Goal: Use online tool/utility: Utilize a website feature to perform a specific function

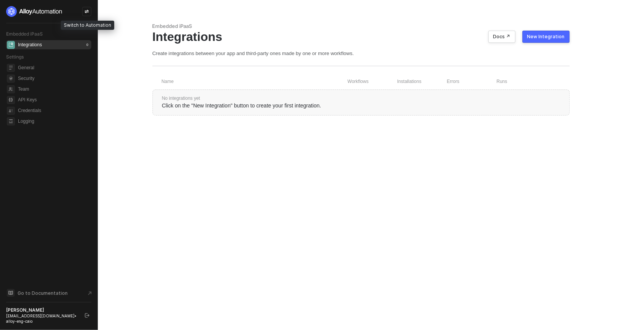
click at [88, 13] on icon "icon-swap" at bounding box center [86, 11] width 5 height 5
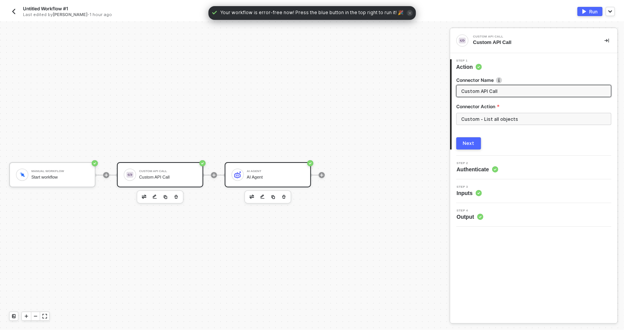
click at [264, 166] on div "AI Agent AI Agent" at bounding box center [268, 174] width 86 height 25
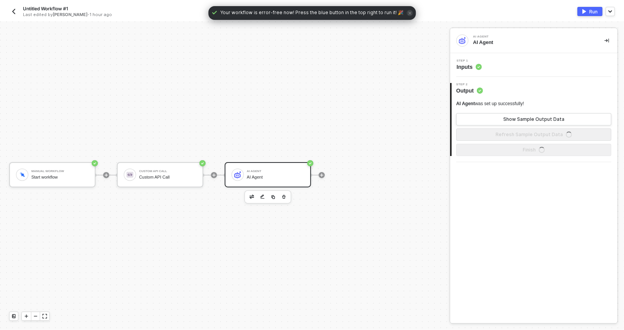
click at [475, 71] on div "Step 1 Inputs" at bounding box center [533, 65] width 167 height 24
click at [472, 67] on span "Inputs" at bounding box center [468, 67] width 25 height 8
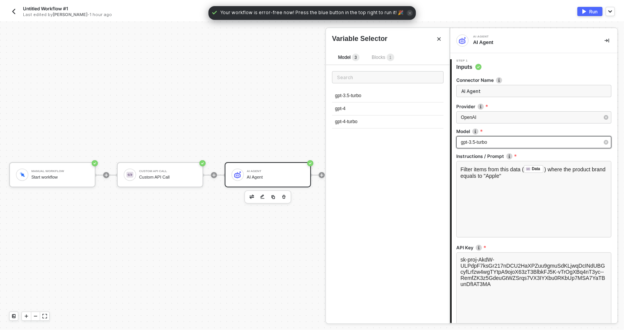
click at [487, 140] on span "gpt-3.5-turbo" at bounding box center [474, 141] width 26 height 5
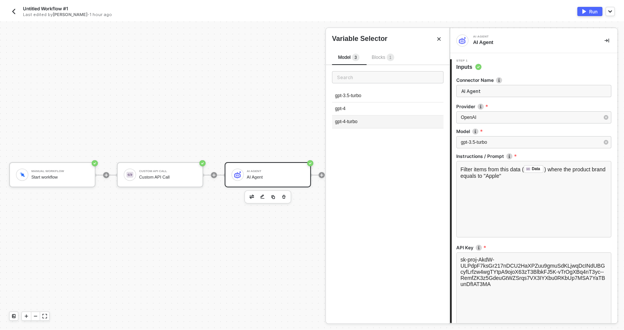
click at [353, 123] on div "gpt-4-turbo" at bounding box center [388, 121] width 112 height 13
click at [466, 142] on span "gpt-4-turbo" at bounding box center [472, 141] width 23 height 5
click at [516, 46] on div "AI Agent AI Agent" at bounding box center [527, 40] width 142 height 12
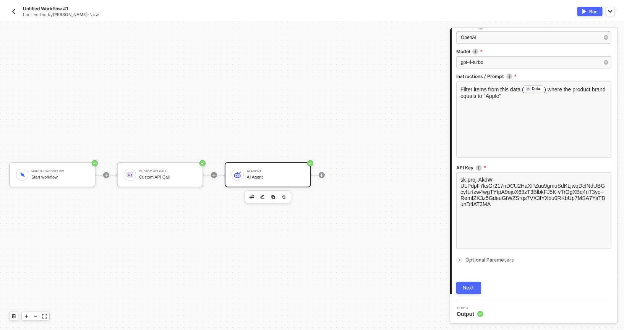
click at [465, 294] on div "1 Step 1 Inputs Connector Name AI Agent Provider OpenAI Model gpt-4-turbo Instr…" at bounding box center [533, 136] width 167 height 327
click at [468, 286] on div "Next" at bounding box center [468, 288] width 11 height 6
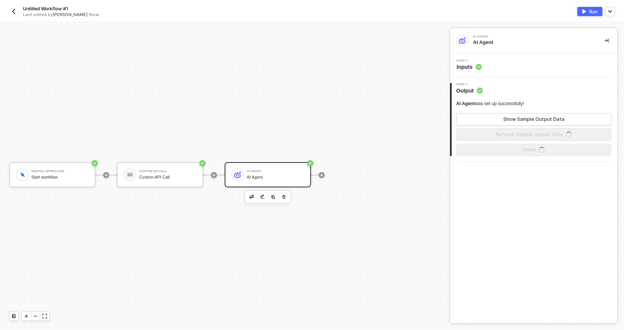
scroll to position [0, 0]
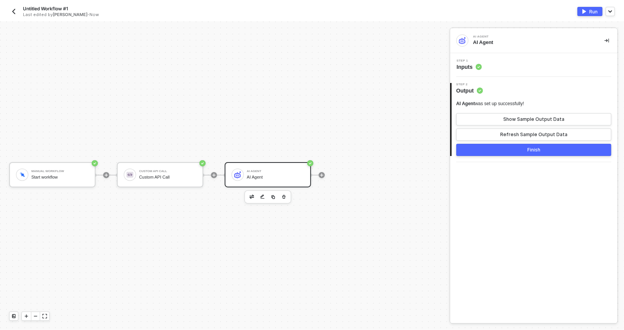
click at [593, 10] on div "Run" at bounding box center [593, 11] width 8 height 6
click at [16, 13] on img "button" at bounding box center [14, 11] width 6 height 6
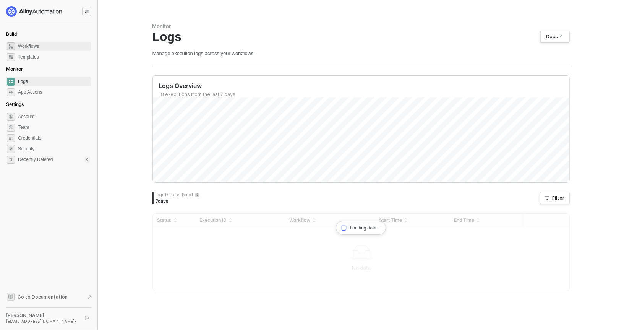
click at [34, 49] on span "Workflows" at bounding box center [54, 46] width 72 height 9
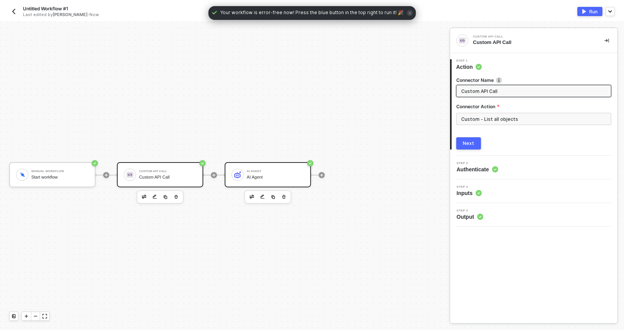
click at [296, 168] on div "AI Agent AI Agent" at bounding box center [275, 174] width 57 height 15
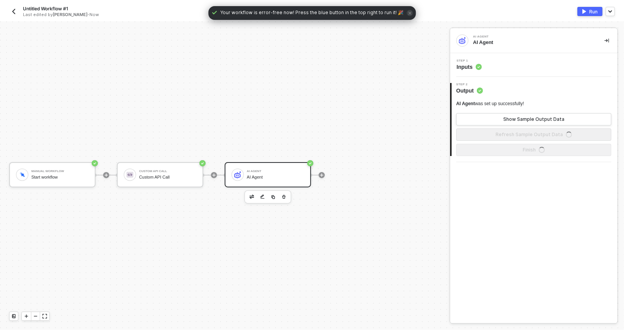
click at [490, 63] on div "Step 1 Inputs" at bounding box center [534, 64] width 165 height 11
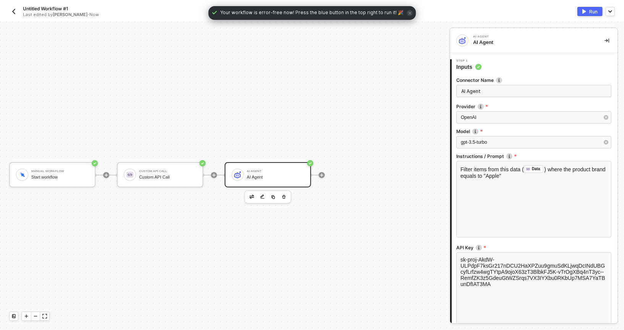
scroll to position [80, 0]
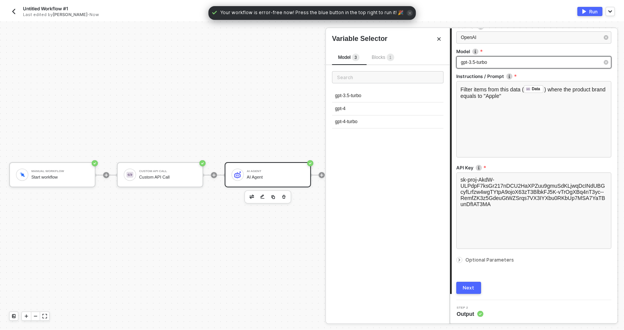
click at [481, 60] on span "gpt-3.5-turbo" at bounding box center [474, 62] width 26 height 5
click at [338, 117] on div "gpt-4-turbo" at bounding box center [388, 121] width 112 height 13
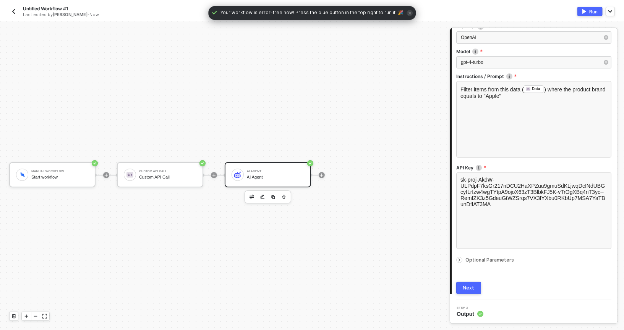
click at [461, 284] on button "Next" at bounding box center [468, 287] width 25 height 12
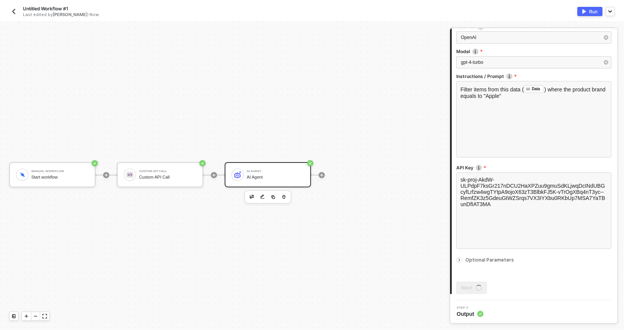
scroll to position [0, 0]
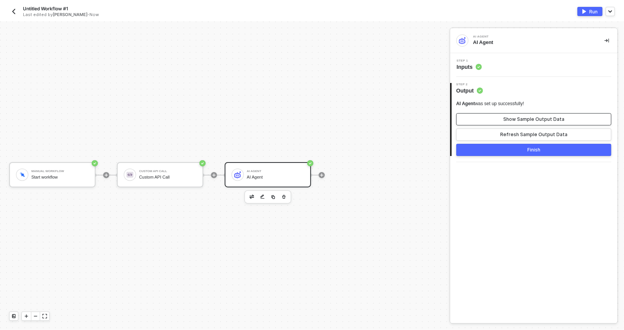
click at [506, 120] on div "Show Sample Output Data" at bounding box center [533, 119] width 61 height 6
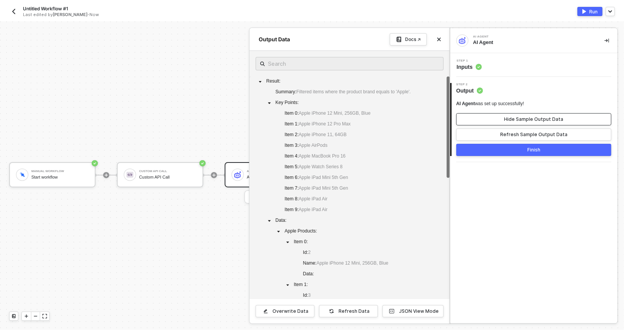
click at [501, 118] on button "Hide Sample Output Data" at bounding box center [533, 119] width 155 height 12
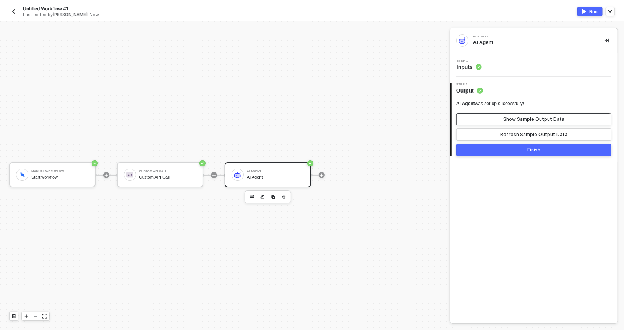
click at [501, 117] on button "Show Sample Output Data" at bounding box center [533, 119] width 155 height 12
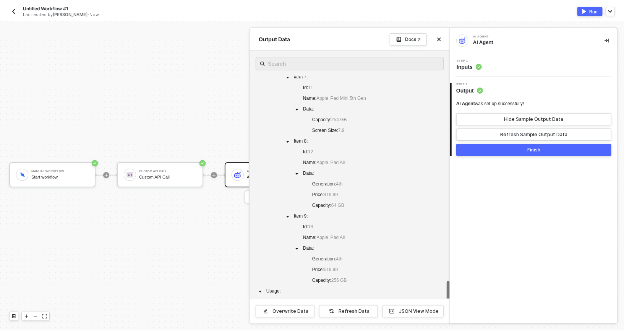
scroll to position [614, 0]
click at [257, 289] on span at bounding box center [260, 290] width 9 height 9
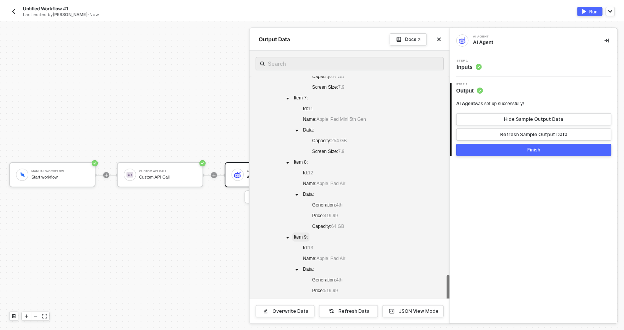
scroll to position [582, 0]
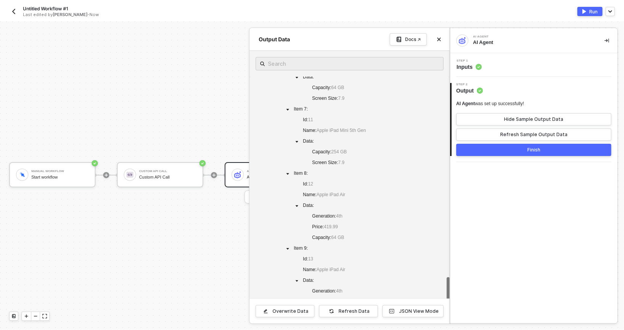
click at [492, 147] on button "Finish" at bounding box center [533, 150] width 155 height 12
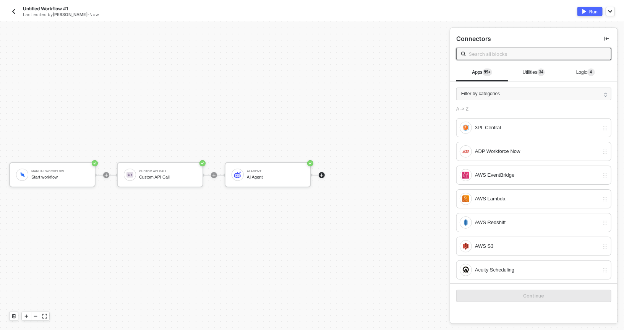
click at [589, 12] on div "Run" at bounding box center [593, 11] width 8 height 6
click at [16, 13] on img "button" at bounding box center [14, 11] width 6 height 6
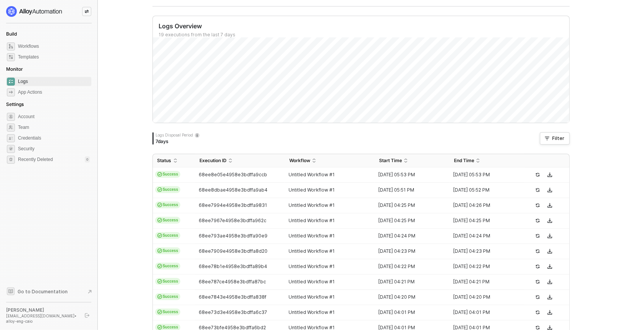
scroll to position [74, 0]
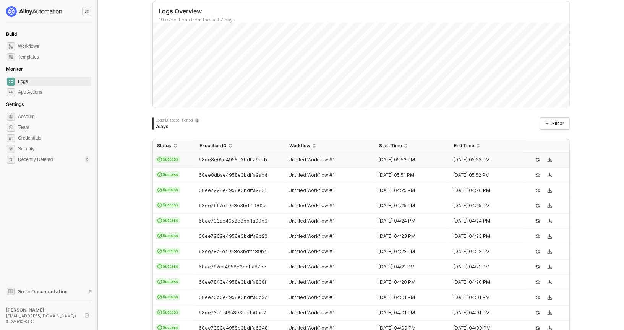
click at [237, 164] on td "68ee8e05e4958e3bdffa9ccb" at bounding box center [240, 159] width 90 height 15
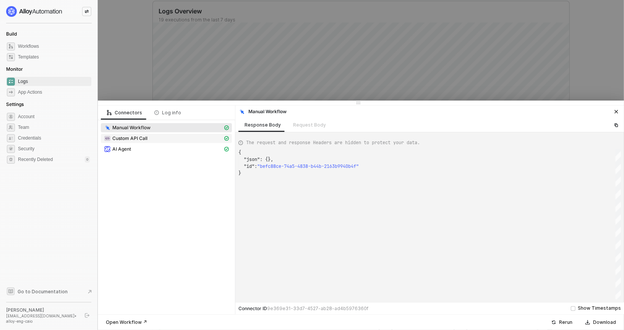
click at [147, 137] on span "Custom API Call" at bounding box center [129, 138] width 35 height 6
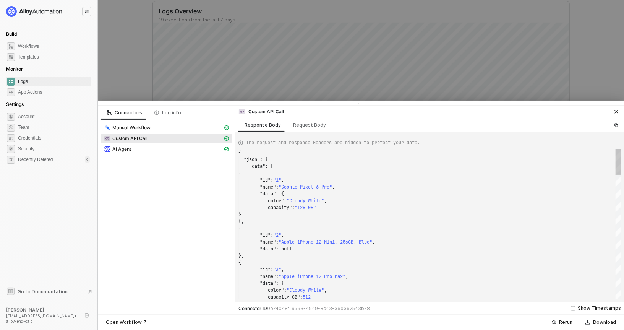
scroll to position [69, 0]
click at [136, 144] on div "Custom API Call" at bounding box center [166, 139] width 131 height 11
click at [156, 147] on div "AI Agent" at bounding box center [163, 149] width 119 height 7
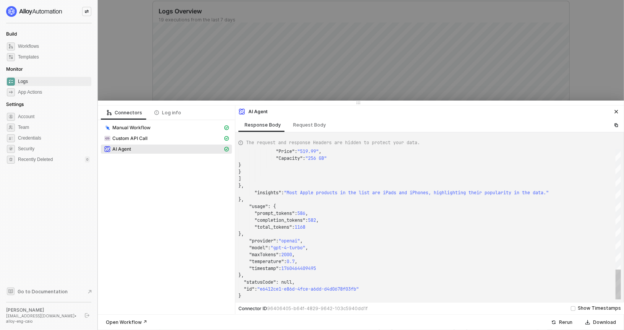
type textarea "} ] }, "insights": "Most Apple products in the list are iPads and iPhones, high…"
click at [299, 193] on div ""Price" : "519.99" , "Capacity" : "256 GB" } } ] }, "insights" : "Most Apple pr…" at bounding box center [429, 224] width 382 height 150
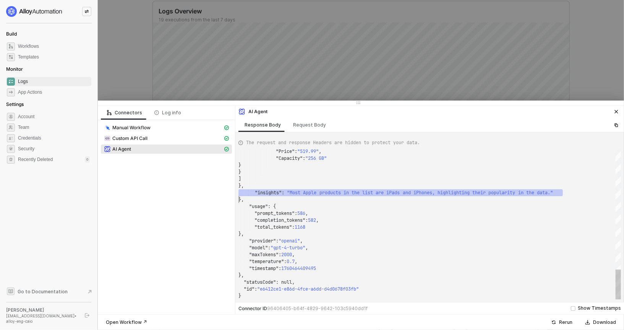
scroll to position [20, 0]
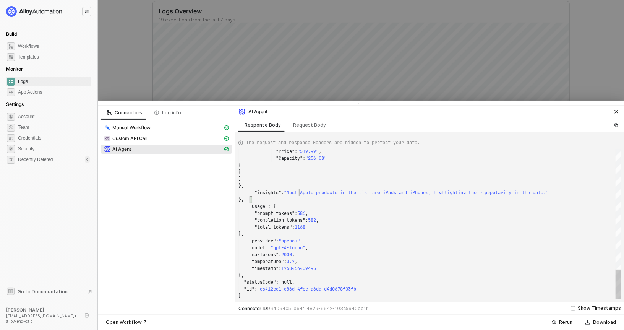
click at [298, 191] on div ""Price" : "519.99" , "Capacity" : "256 GB" } } ] }, "insights" : "Most Apple pr…" at bounding box center [429, 224] width 382 height 150
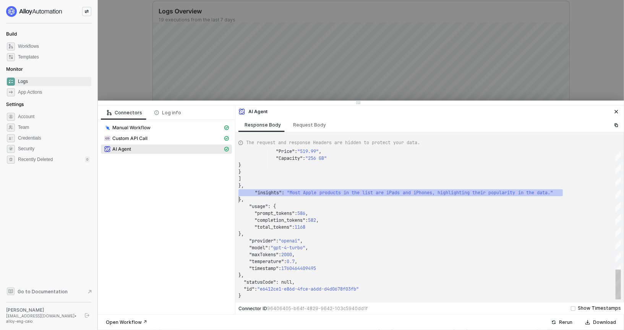
scroll to position [20, 47]
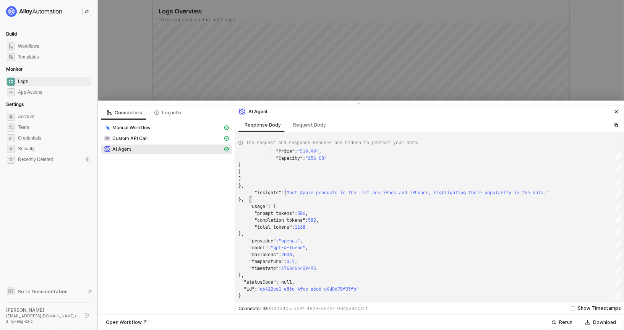
click at [578, 304] on div "Connector ID 96406405-b64f-4829-9642-103c5940dd1f Show Timestamps" at bounding box center [429, 308] width 388 height 12
click at [578, 305] on label "Show Timestamps" at bounding box center [596, 307] width 50 height 7
click at [575, 306] on input "Show Timestamps" at bounding box center [573, 308] width 5 height 5
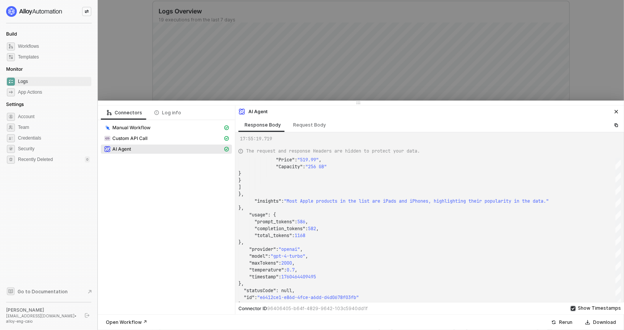
click at [575, 306] on input "Show Timestamps" at bounding box center [573, 308] width 5 height 5
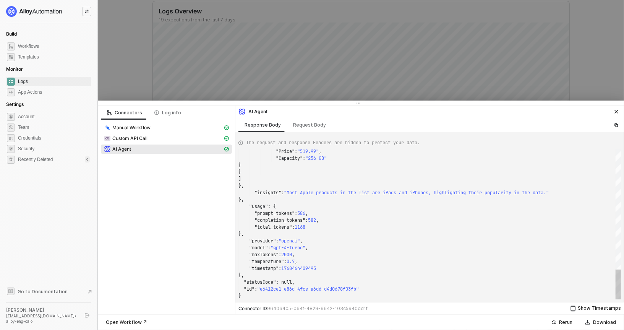
click at [575, 306] on input "Show Timestamps" at bounding box center [573, 308] width 5 height 5
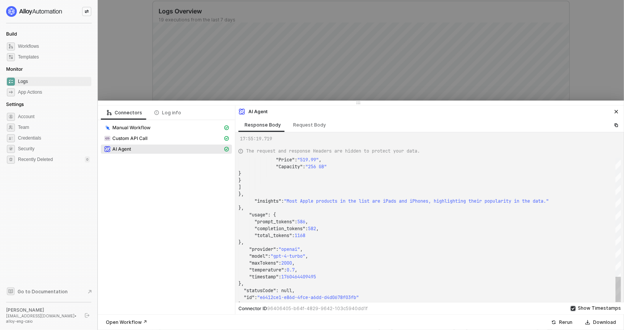
click at [575, 306] on input "Show Timestamps" at bounding box center [573, 308] width 5 height 5
checkbox input "false"
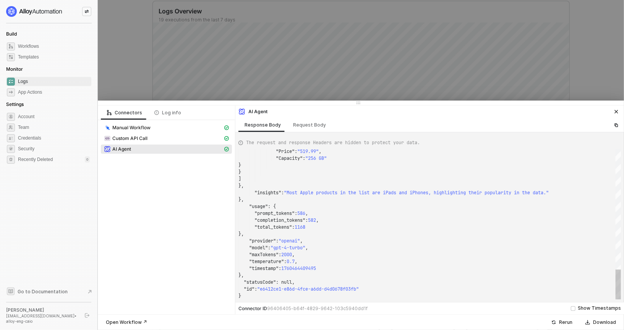
scroll to position [27, 16]
click at [296, 196] on div "}," at bounding box center [429, 199] width 382 height 7
click at [288, 191] on span ""Most Apple products in the list are iPads and iPh" at bounding box center [351, 192] width 134 height 6
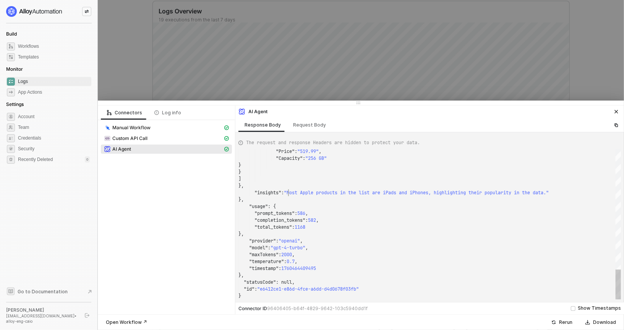
scroll to position [20, 50]
drag, startPoint x: 251, startPoint y: 207, endPoint x: 266, endPoint y: 236, distance: 33.0
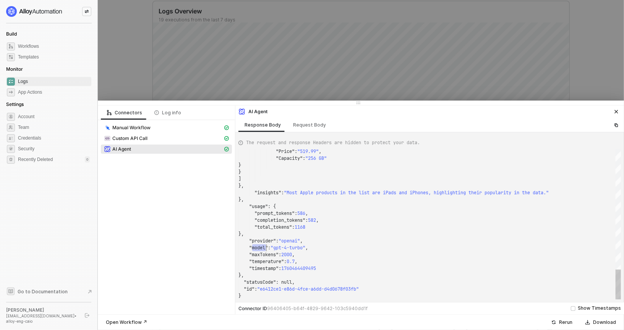
scroll to position [6, 27]
click at [259, 241] on span ""provider"" at bounding box center [262, 241] width 27 height 6
click at [257, 248] on span ""model"" at bounding box center [258, 247] width 19 height 6
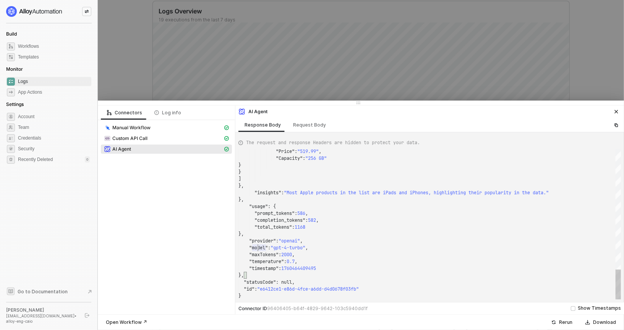
click at [275, 225] on span ""total_tokens"" at bounding box center [272, 227] width 37 height 6
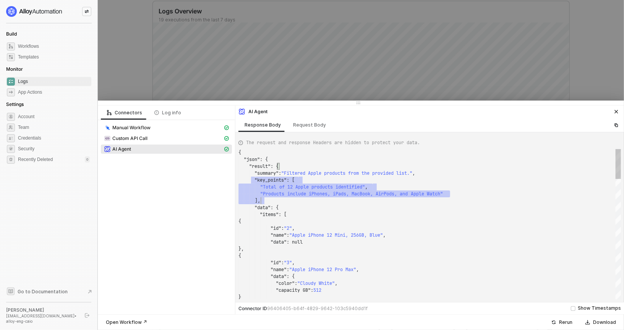
drag, startPoint x: 256, startPoint y: 181, endPoint x: 261, endPoint y: 199, distance: 18.7
click at [261, 199] on div at bounding box center [260, 200] width 1 height 7
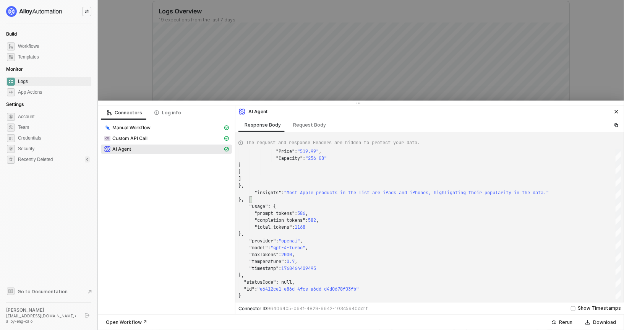
click at [244, 300] on div "The request and response Headers are hidden to protect your data. "Price" : "51…" at bounding box center [429, 217] width 388 height 170
click at [262, 213] on span ""prompt_tokens"" at bounding box center [274, 213] width 40 height 6
click at [260, 228] on div ""Price" : "519.99" , "Capacity" : "256 GB" } } ] }, "insights" : "Most Apple pr…" at bounding box center [429, 224] width 382 height 150
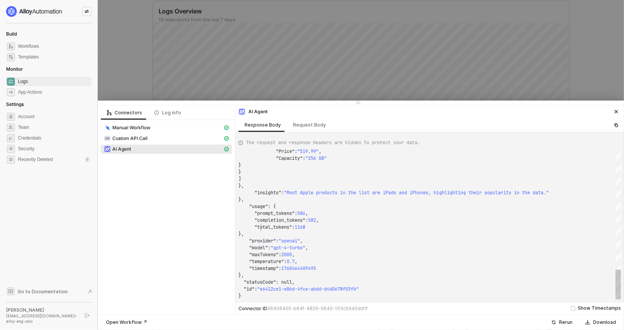
click at [260, 228] on div ""Price" : "519.99" , "Capacity" : "256 GB" } } ] }, "insights" : "Most Apple pr…" at bounding box center [429, 224] width 382 height 150
click at [263, 233] on div "}," at bounding box center [429, 233] width 382 height 7
type textarea ""provider": "openai", "model": "gpt-4-turbo", "maxTokens": 2000, "temperature":…"
click at [261, 239] on span ""provider"" at bounding box center [262, 241] width 27 height 6
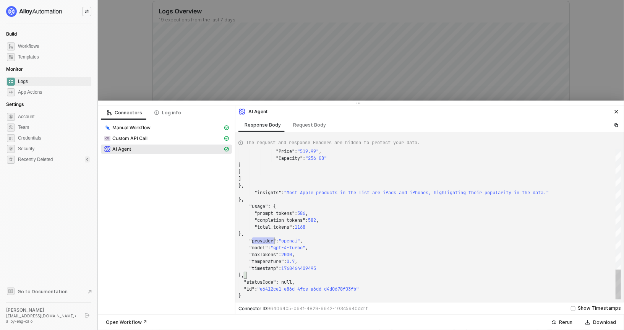
scroll to position [0, 36]
click at [257, 247] on span ""model"" at bounding box center [258, 247] width 19 height 6
click at [257, 252] on div ""Price" : "519.99" , "Capacity" : "256 GB" } } ] }, "insights" : "Most Apple pr…" at bounding box center [429, 224] width 382 height 150
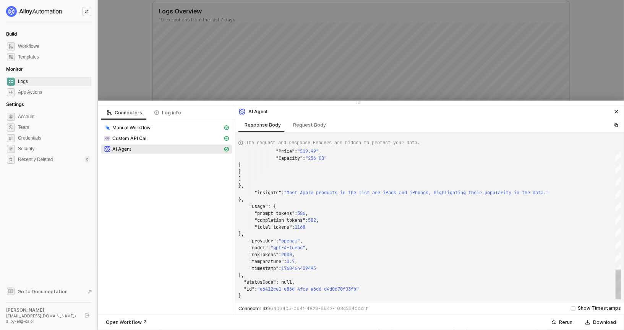
scroll to position [14, 39]
click at [259, 242] on span ""provider"" at bounding box center [262, 241] width 27 height 6
click at [257, 252] on span ""maxTokens"" at bounding box center [263, 254] width 29 height 6
click at [256, 244] on div ""model" : "gpt-4-turbo" ," at bounding box center [429, 247] width 382 height 7
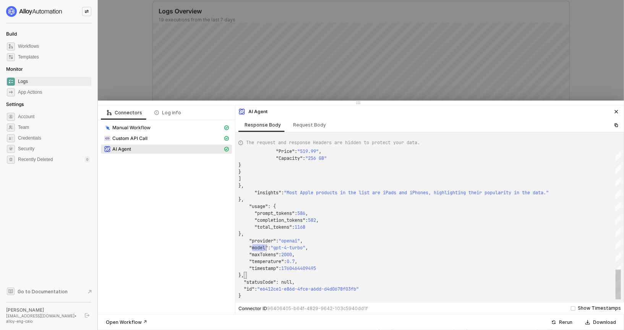
scroll to position [6, 27]
click at [257, 240] on div ""Price" : "519.99" , "Capacity" : "256 GB" } } ] }, "insights" : "Most Apple pr…" at bounding box center [429, 224] width 382 height 150
click at [257, 243] on div ""Price" : "519.99" , "Capacity" : "256 GB" } } ] }, "insights" : "Most Apple pr…" at bounding box center [429, 224] width 382 height 150
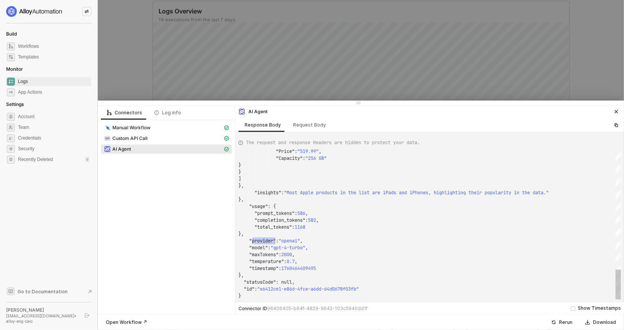
click at [257, 247] on div ""Price" : "519.99" , "Capacity" : "256 GB" } } ] }, "insights" : "Most Apple pr…" at bounding box center [429, 224] width 382 height 150
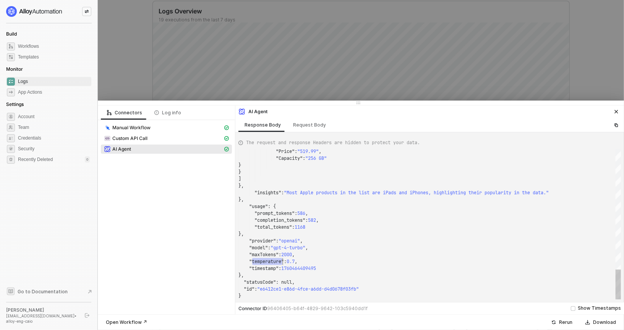
click at [261, 253] on span ""maxTokens"" at bounding box center [263, 254] width 29 height 6
click at [264, 241] on span ""provider"" at bounding box center [262, 241] width 27 height 6
click at [257, 247] on div ""Price" : "519.99" , "Capacity" : "256 GB" } } ] }, "insights" : "Most Apple pr…" at bounding box center [429, 224] width 382 height 150
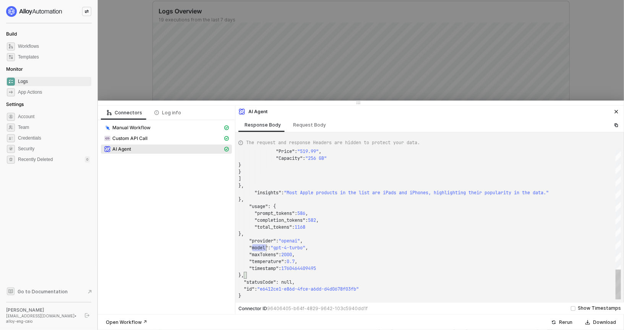
click at [257, 247] on div ""Price" : "519.99" , "Capacity" : "256 GB" } } ] }, "insights" : "Most Apple pr…" at bounding box center [429, 224] width 382 height 150
click at [260, 260] on span ""temperature"" at bounding box center [266, 261] width 35 height 6
click at [257, 255] on div ""Price" : "519.99" , "Capacity" : "256 GB" } } ] }, "insights" : "Most Apple pr…" at bounding box center [429, 224] width 382 height 150
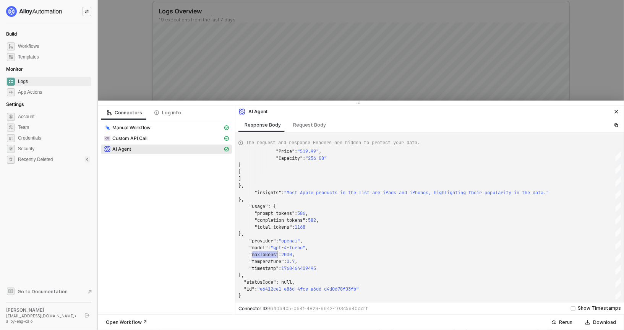
click at [293, 71] on div at bounding box center [312, 165] width 624 height 330
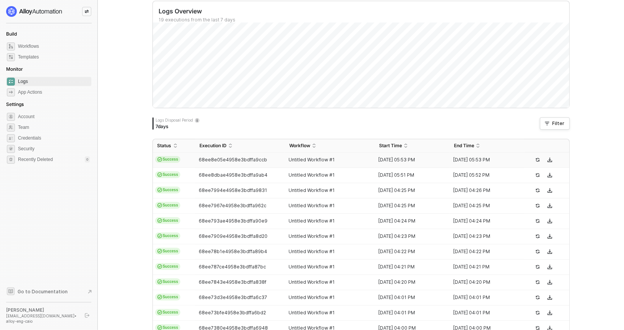
scroll to position [0, 0]
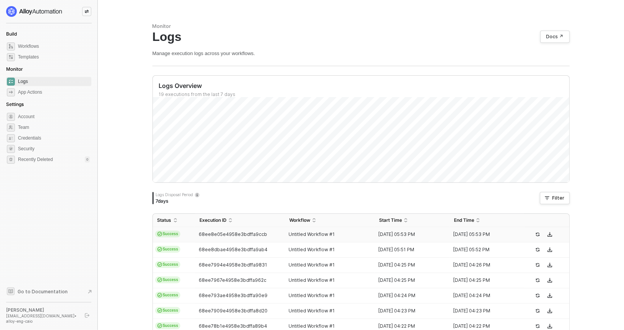
click at [304, 231] on span "Untitled Workflow #1" at bounding box center [311, 234] width 46 height 6
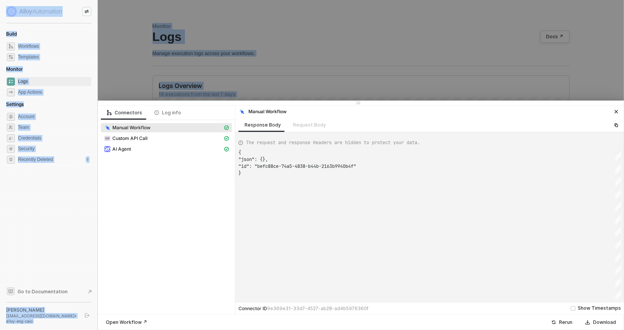
scroll to position [20, 0]
click at [149, 135] on div "Custom API Call" at bounding box center [163, 138] width 119 height 7
type textarea "{ "json": { "data": [ { "id": "1", "name": "Google Pixel 6 Pro", "data": { "col…"
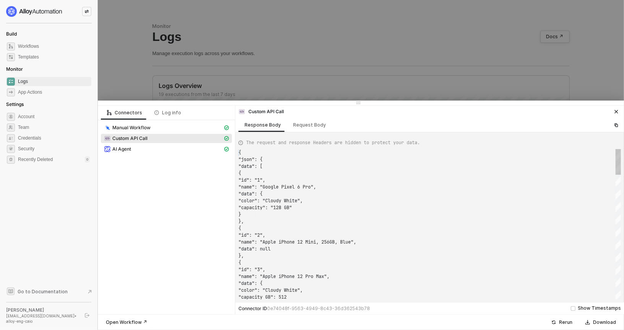
scroll to position [69, 0]
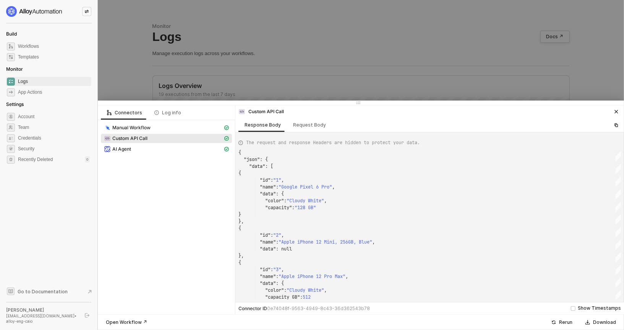
click at [255, 74] on div at bounding box center [312, 165] width 624 height 330
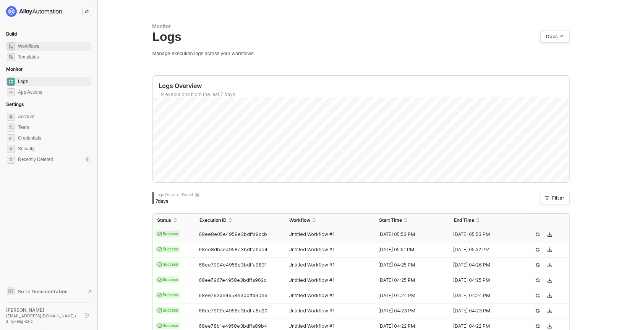
click at [53, 47] on span "Workflows" at bounding box center [54, 46] width 72 height 9
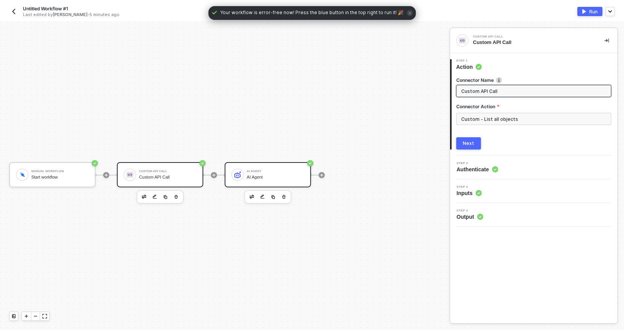
click at [267, 173] on div "AI Agent AI Agent" at bounding box center [275, 174] width 57 height 15
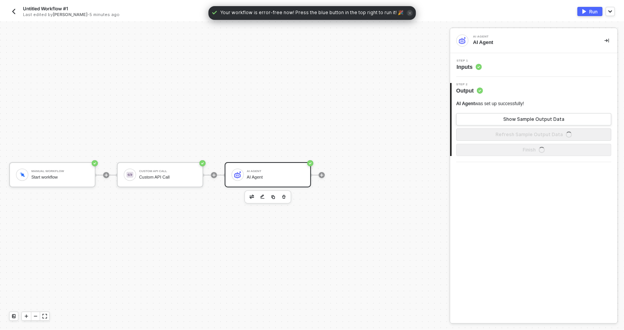
click at [513, 54] on div "Step 1 Inputs" at bounding box center [533, 65] width 167 height 24
click at [487, 65] on div "Step 1 Inputs" at bounding box center [534, 64] width 165 height 11
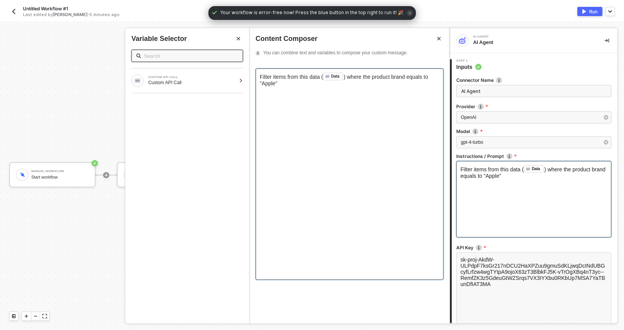
click at [268, 83] on span ") where the product brand equals to "Apple"" at bounding box center [345, 80] width 170 height 13
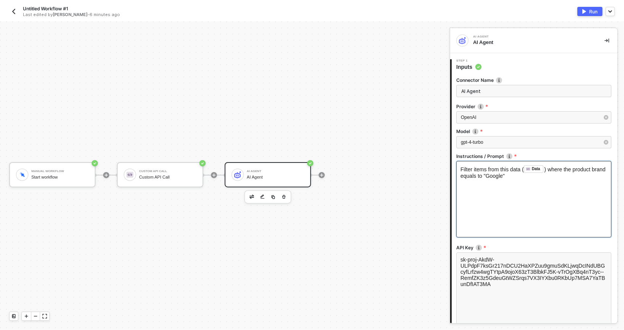
click at [498, 203] on div "Filter items from this data ( Data ﻿ ) where the product brand equals to "Googl…" at bounding box center [533, 199] width 155 height 76
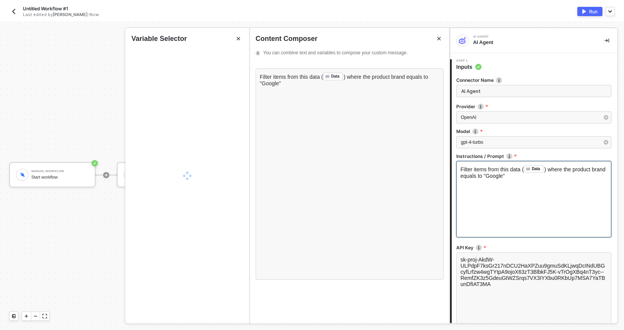
scroll to position [80, 0]
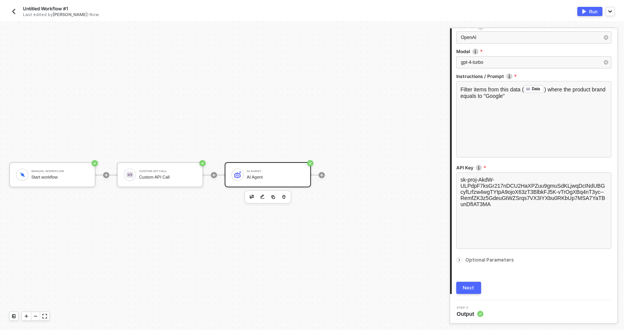
click at [467, 287] on div "Next" at bounding box center [468, 288] width 11 height 6
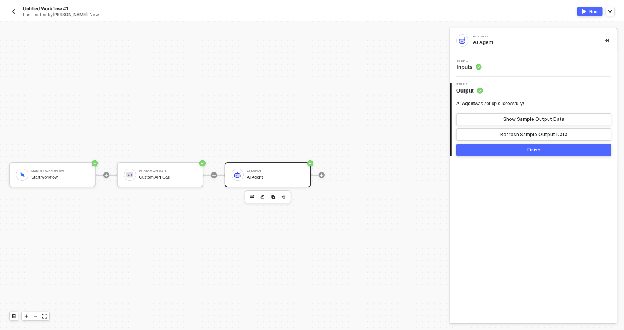
click at [493, 147] on button "Finish" at bounding box center [533, 150] width 155 height 12
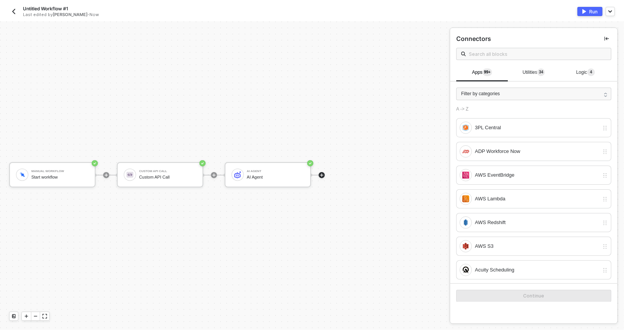
click at [589, 10] on button "Run" at bounding box center [589, 11] width 25 height 9
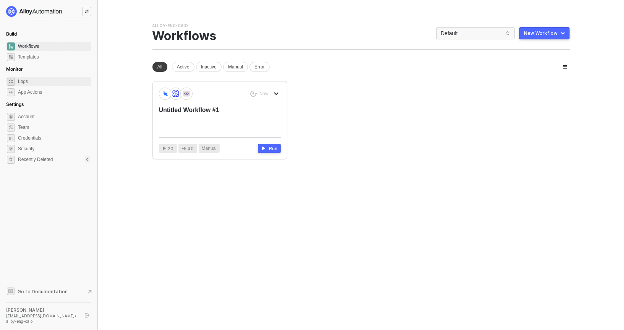
click at [21, 78] on span "Logs" at bounding box center [54, 81] width 72 height 9
